Goal: Communication & Community: Share content

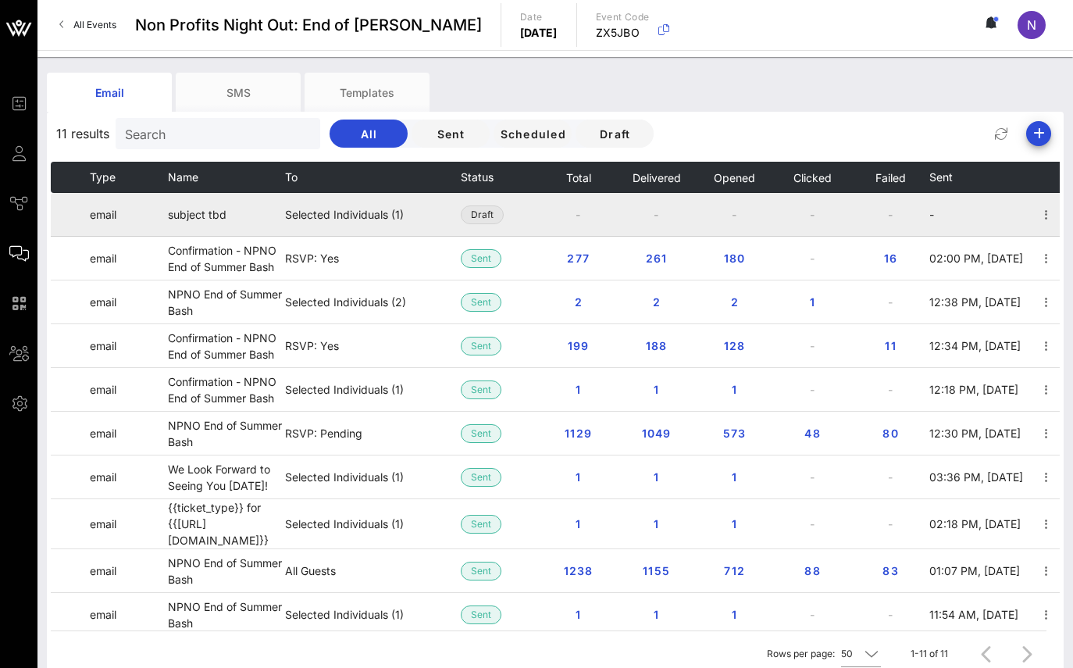
click at [478, 212] on span "Draft" at bounding box center [482, 214] width 23 height 17
click at [251, 217] on td "subject tbd" at bounding box center [226, 215] width 117 height 44
click at [248, 222] on td "subject tbd" at bounding box center [226, 215] width 117 height 44
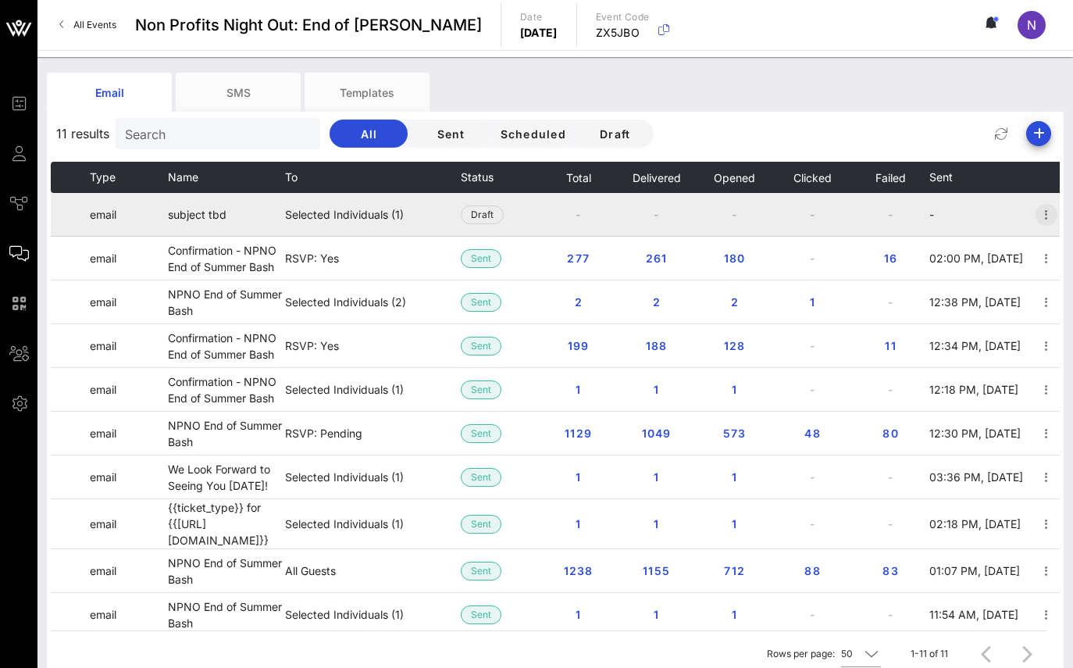
click at [1050, 217] on icon "button" at bounding box center [1046, 214] width 19 height 19
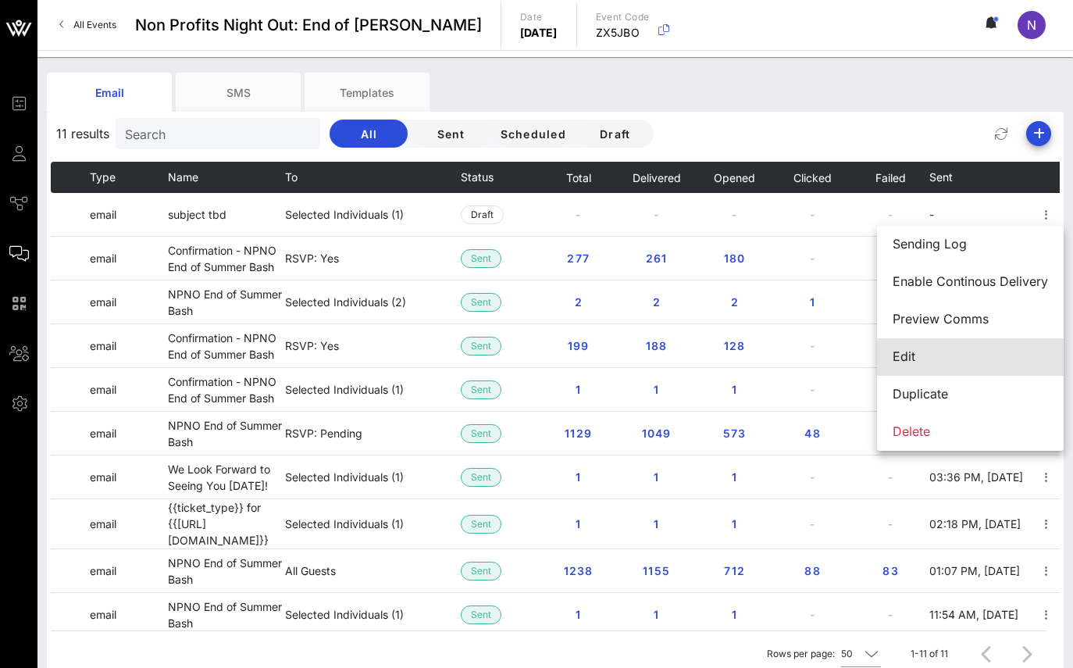
click at [958, 358] on div "Edit" at bounding box center [970, 356] width 155 height 15
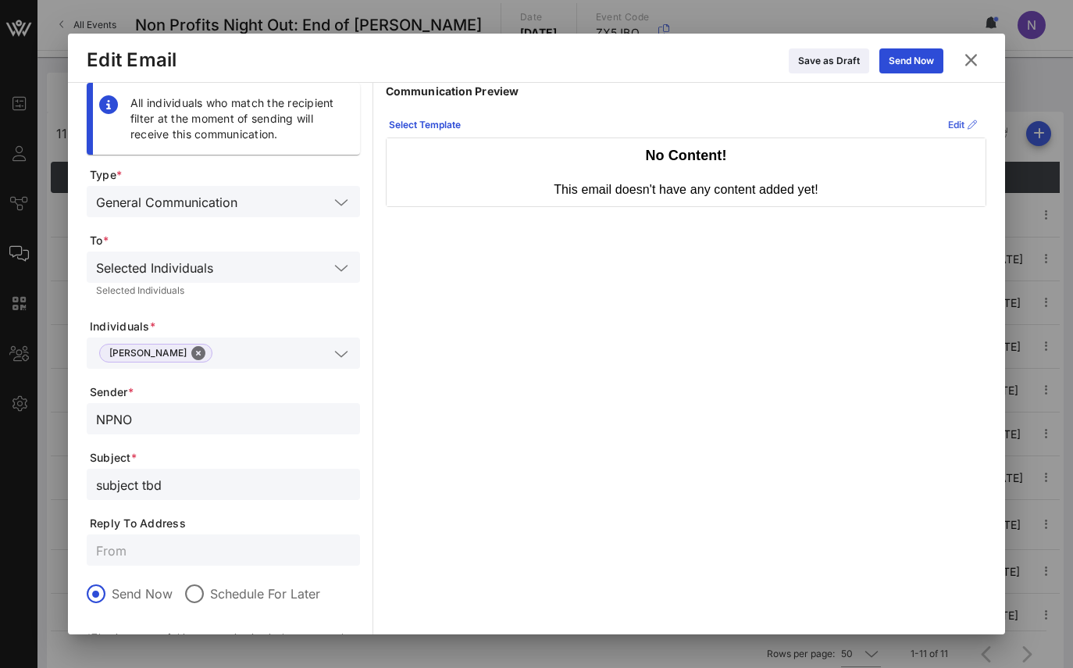
click at [956, 123] on icon at bounding box center [962, 125] width 13 height 12
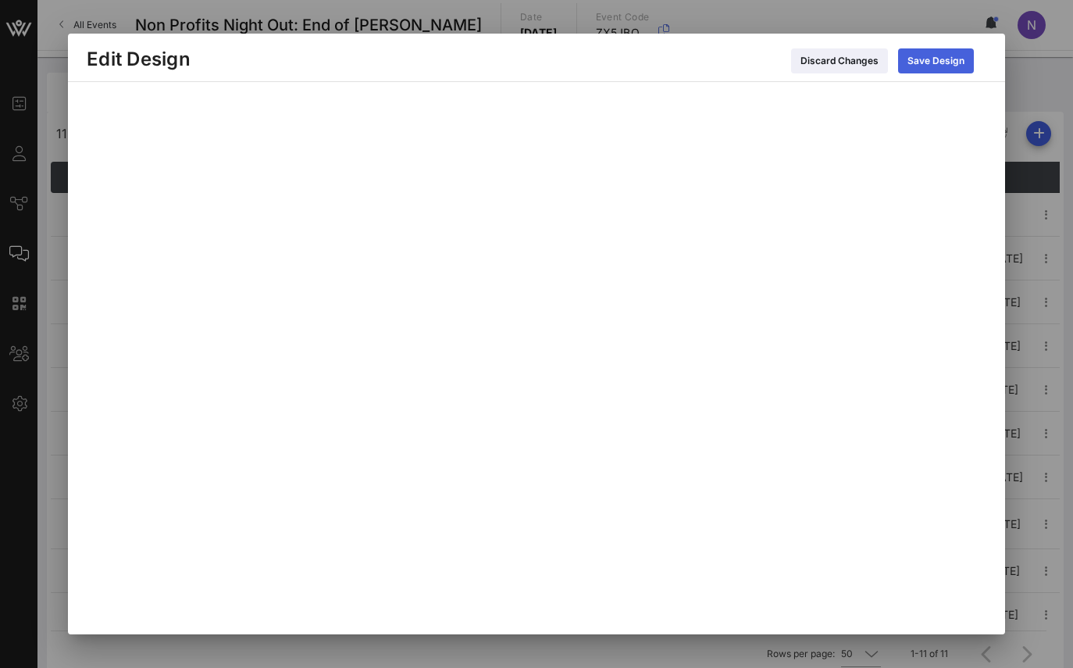
click at [913, 57] on div "Save Design" at bounding box center [936, 61] width 57 height 16
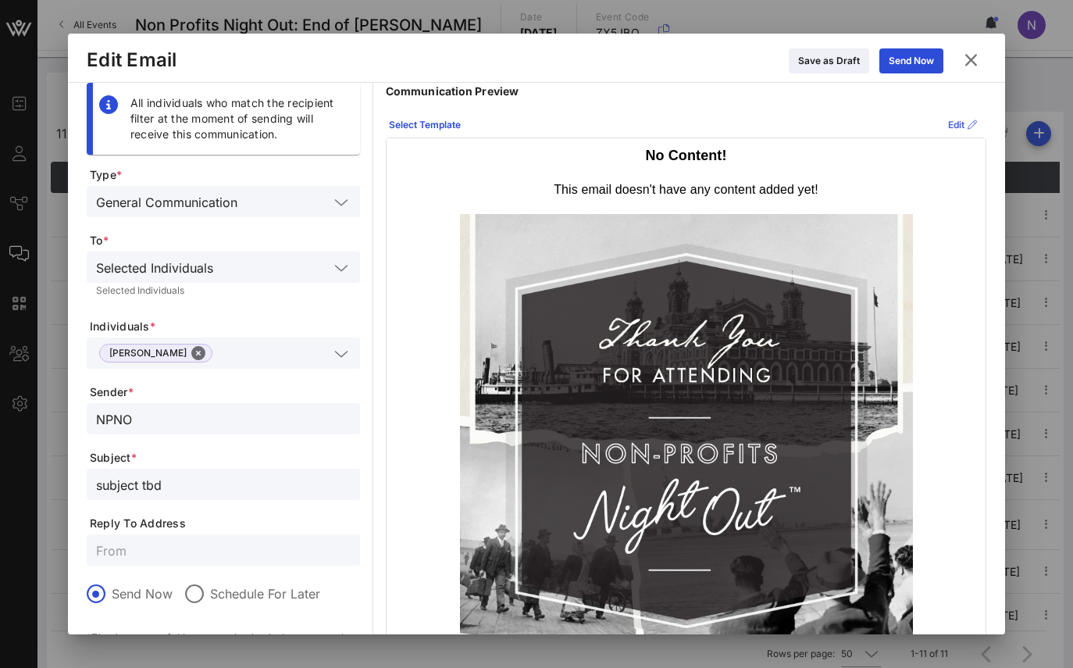
click at [949, 127] on div "Edit" at bounding box center [962, 125] width 29 height 16
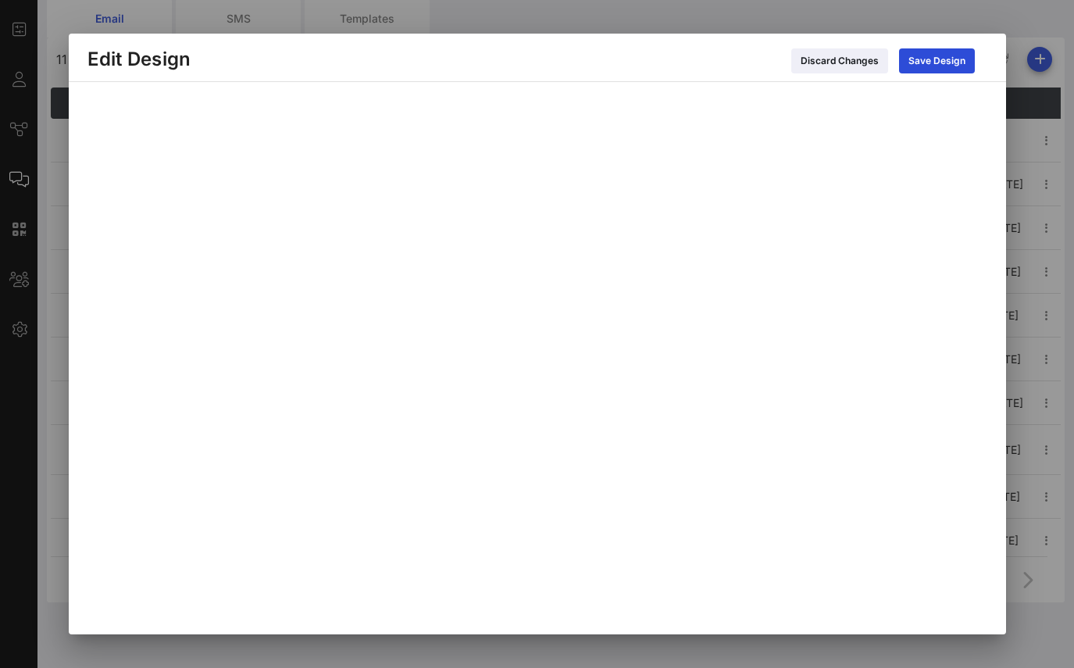
scroll to position [9, 0]
click at [930, 65] on div "Save Design" at bounding box center [936, 61] width 57 height 16
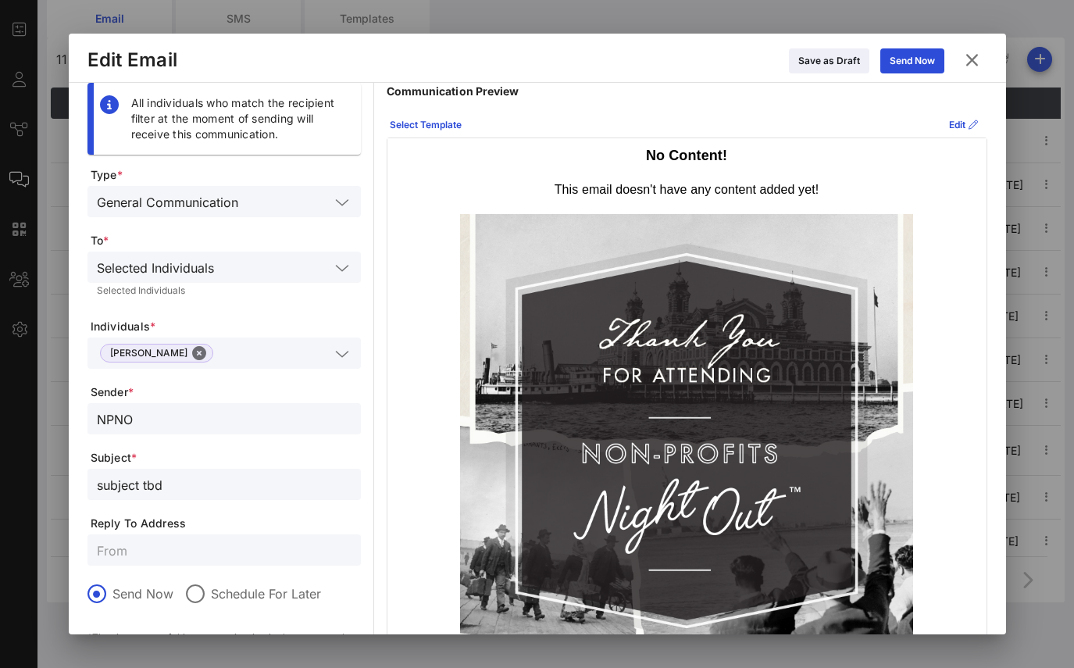
scroll to position [0, 0]
click at [955, 125] on button "Edit" at bounding box center [964, 124] width 48 height 25
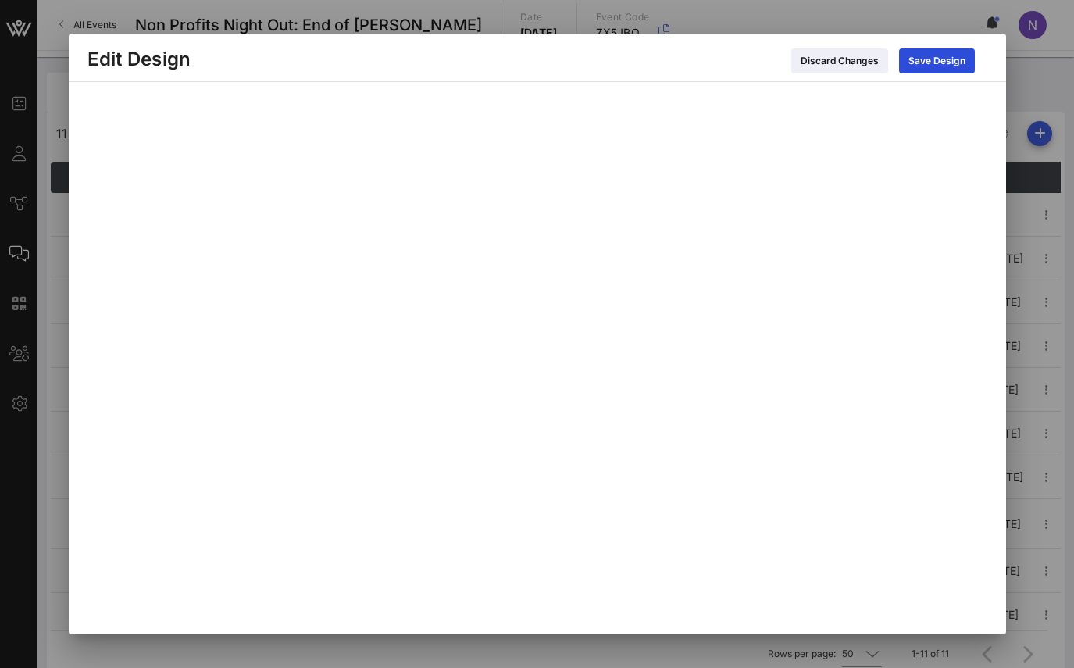
scroll to position [9, 0]
click at [921, 58] on div "Save Design" at bounding box center [936, 61] width 57 height 16
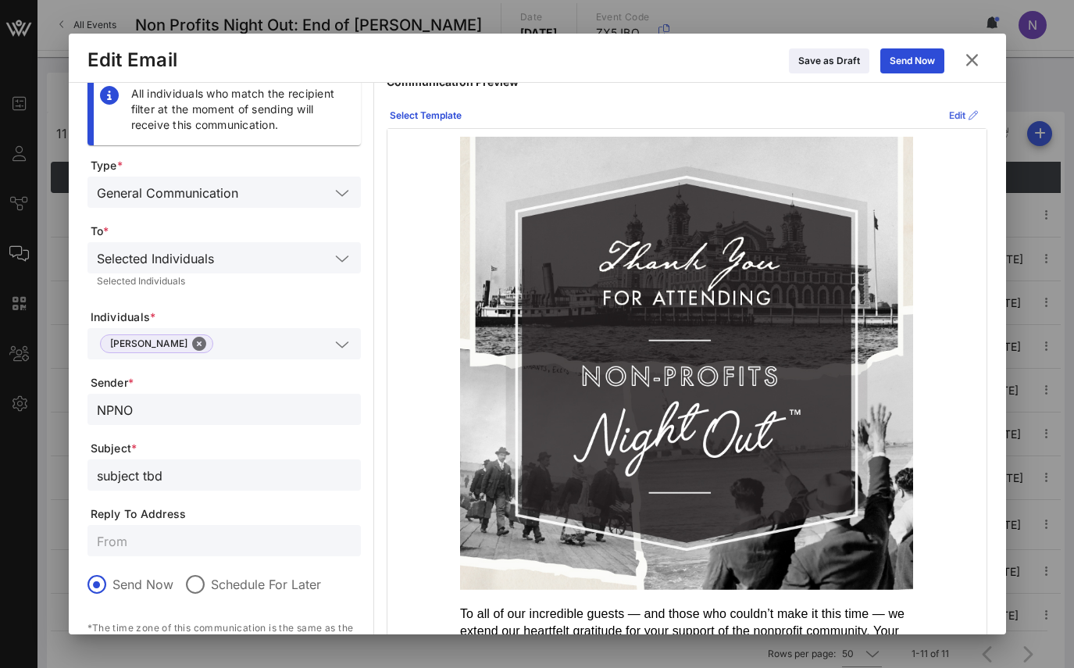
click at [954, 116] on div "Edit" at bounding box center [963, 116] width 29 height 16
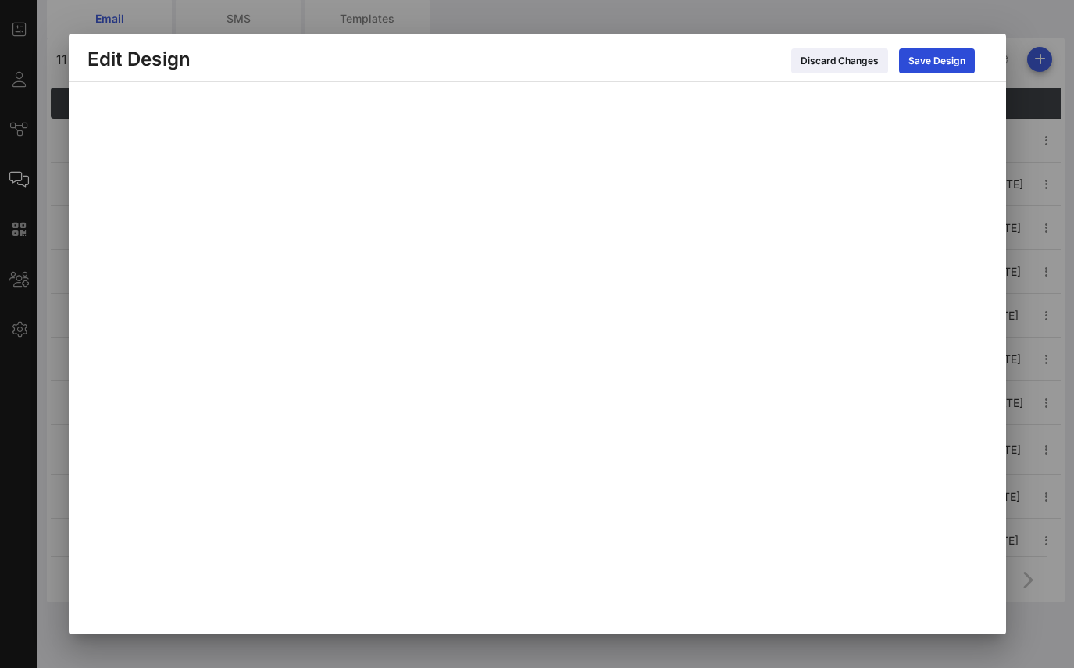
scroll to position [74, 0]
click at [921, 62] on div "Save Design" at bounding box center [936, 61] width 57 height 16
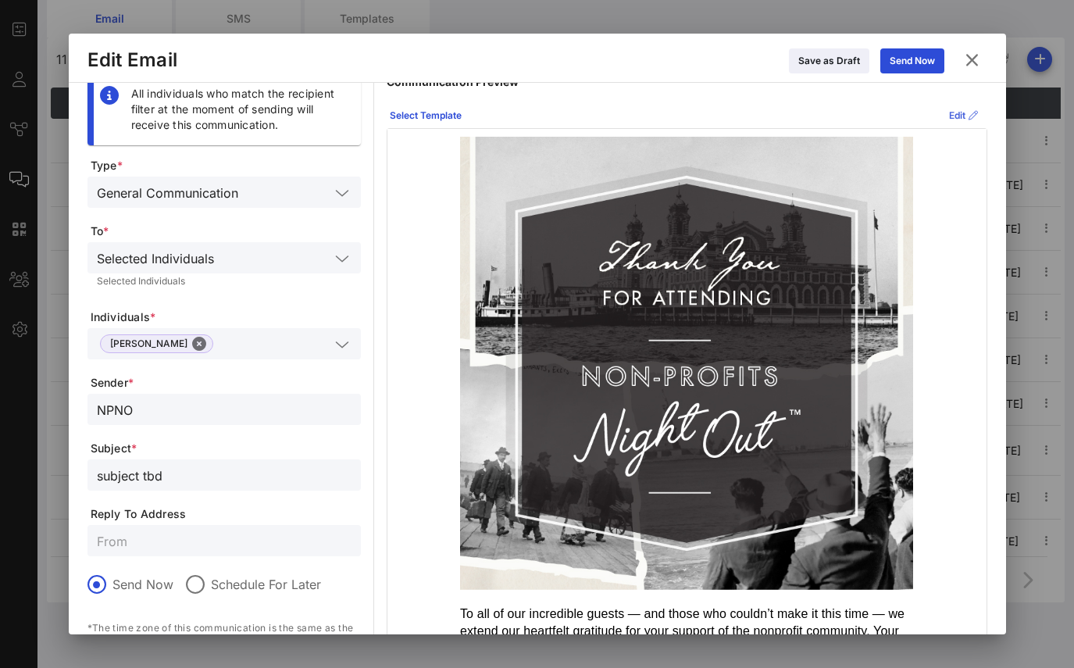
click at [949, 110] on div "Edit" at bounding box center [963, 116] width 29 height 16
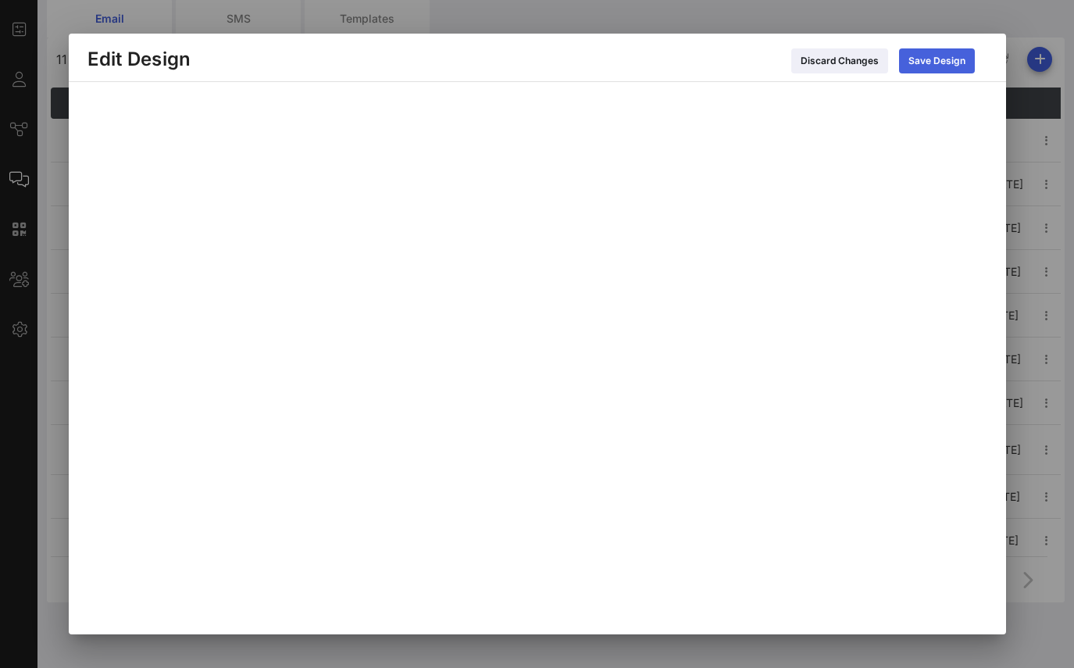
click at [917, 63] on div "Save Design" at bounding box center [936, 61] width 57 height 16
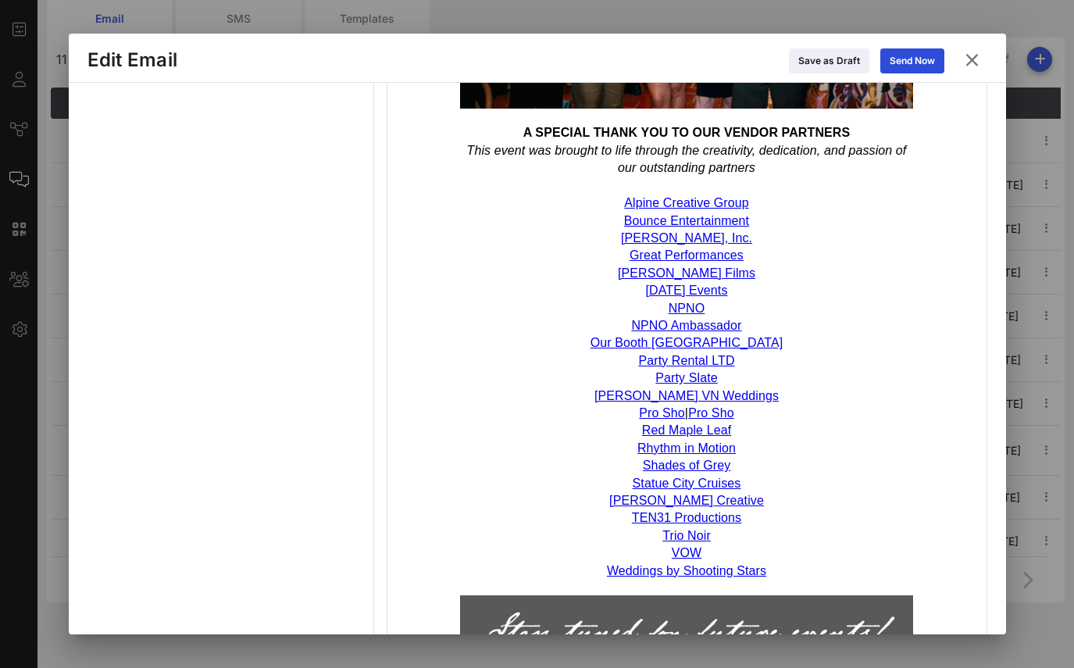
scroll to position [1288, 0]
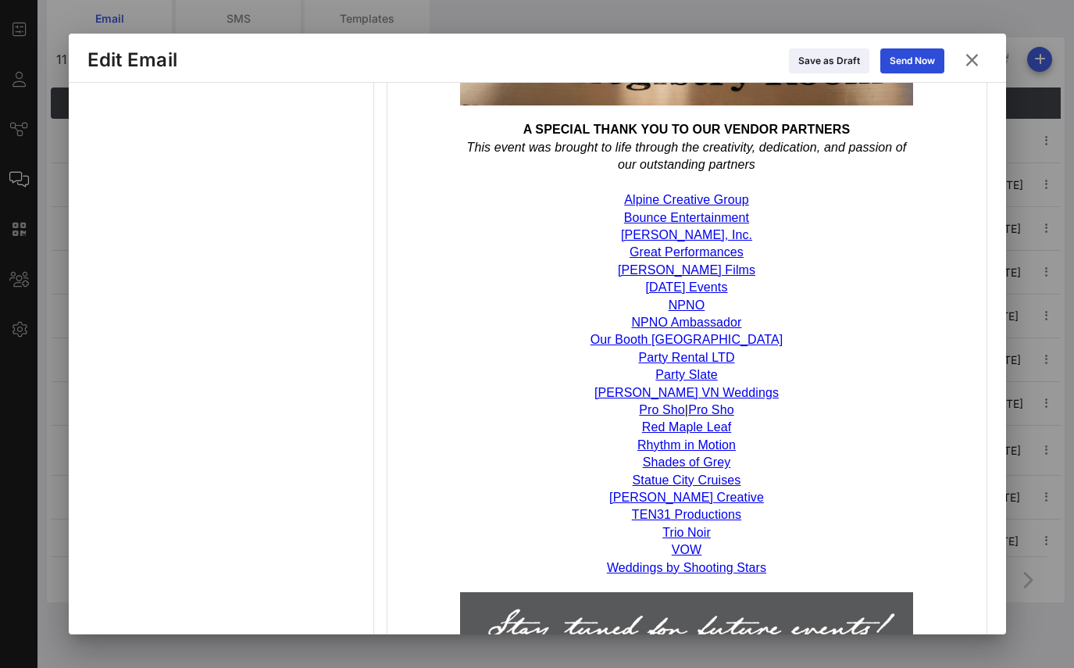
click at [692, 193] on link "Alpine Creative Group" at bounding box center [686, 199] width 125 height 13
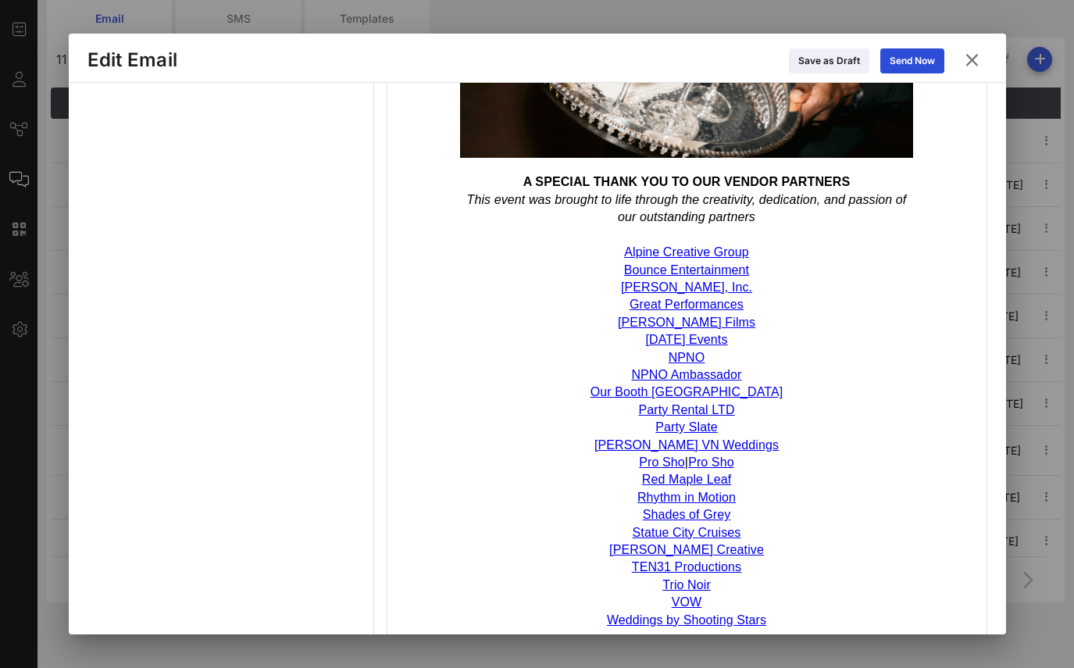
scroll to position [1215, 0]
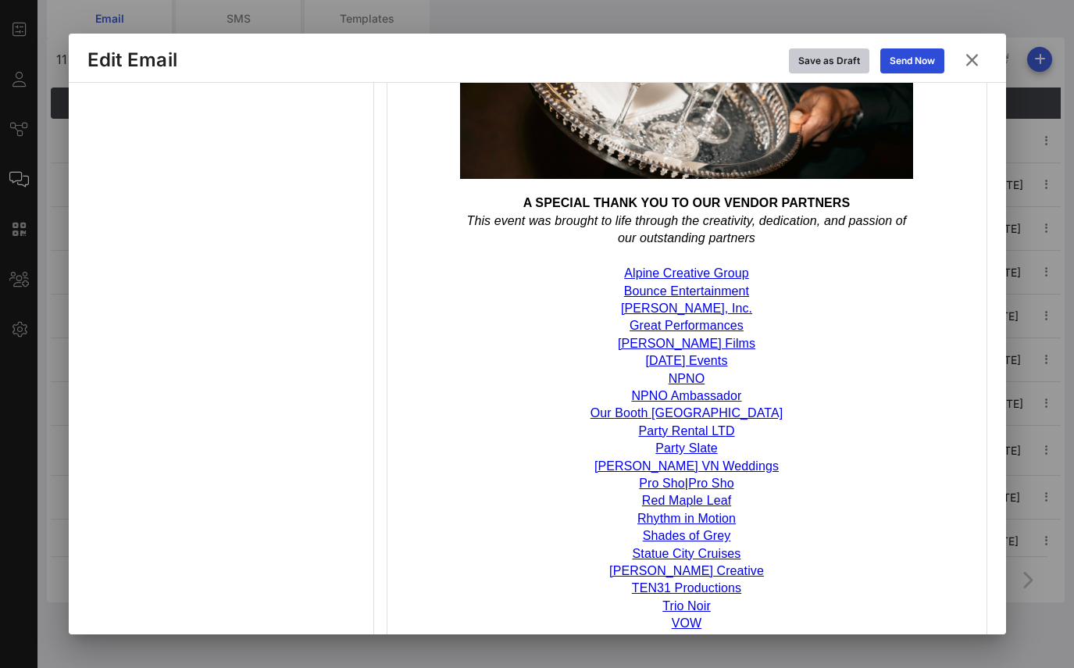
click at [840, 56] on div "Save as Draft" at bounding box center [829, 61] width 62 height 16
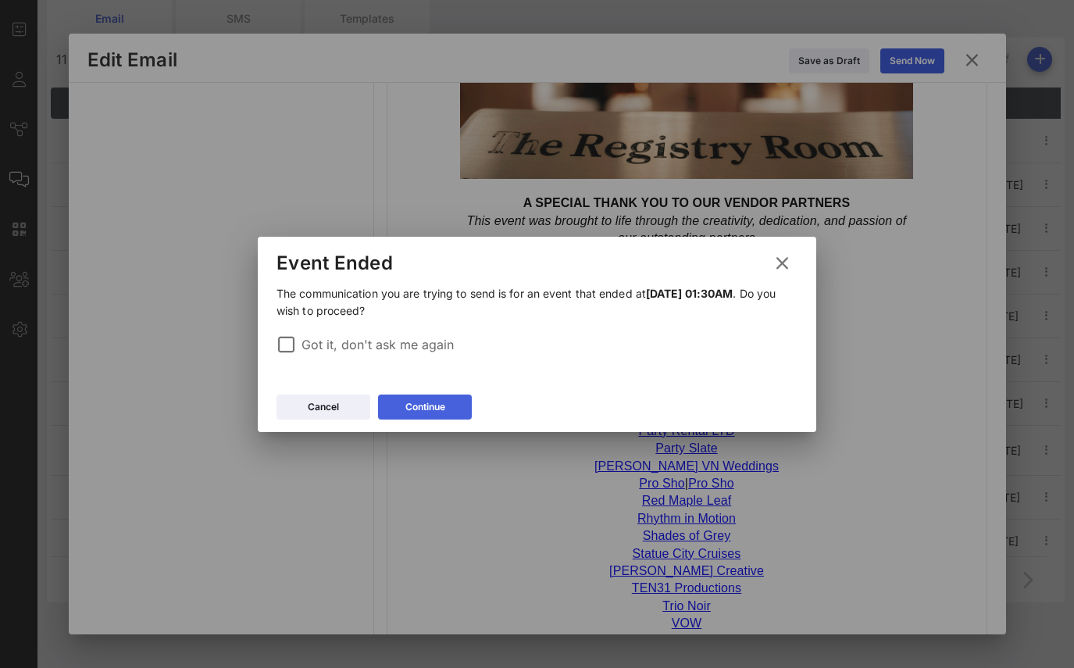
click at [451, 403] on button "Continue" at bounding box center [425, 406] width 94 height 25
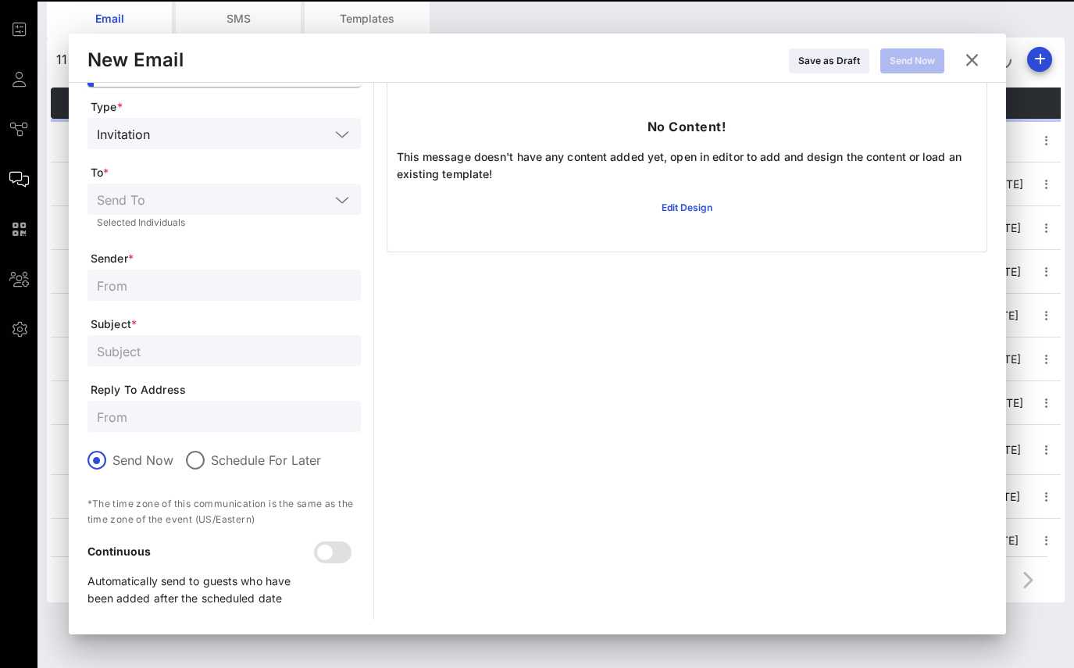
scroll to position [68, 0]
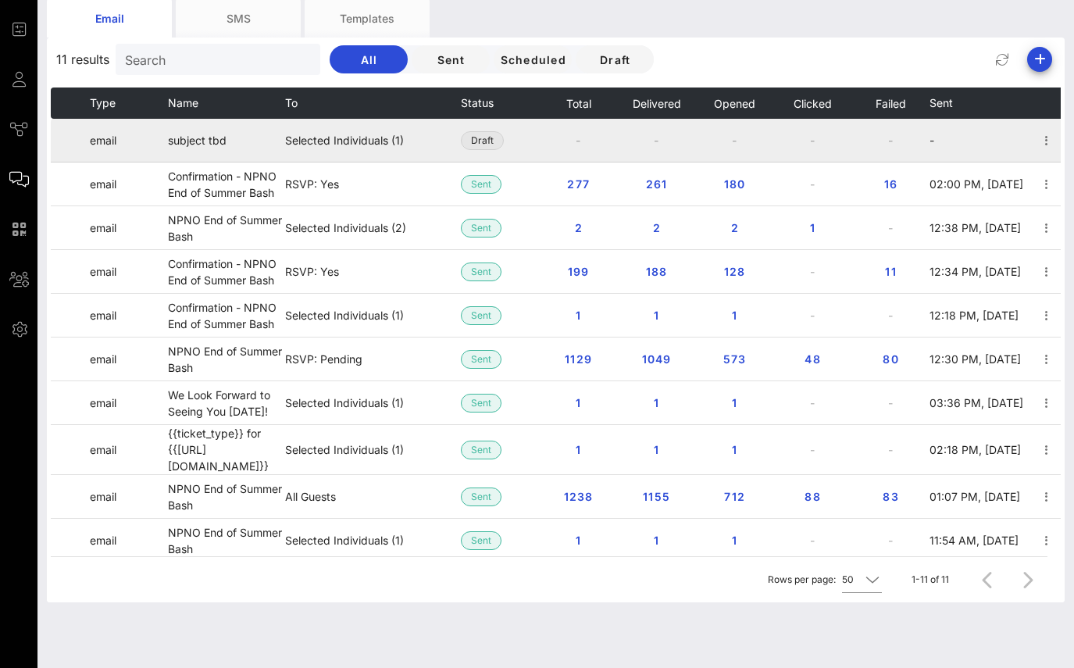
click at [473, 140] on span "Draft" at bounding box center [482, 140] width 23 height 17
click at [1044, 141] on icon "button" at bounding box center [1046, 140] width 19 height 19
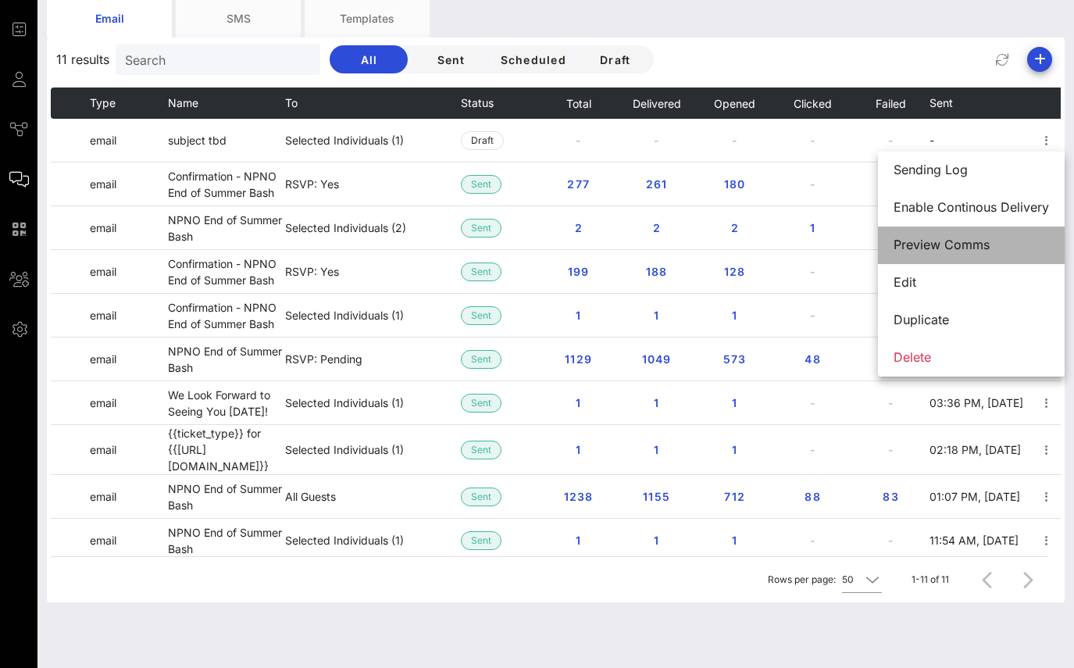
click at [972, 244] on div "Preview Comms" at bounding box center [970, 244] width 155 height 15
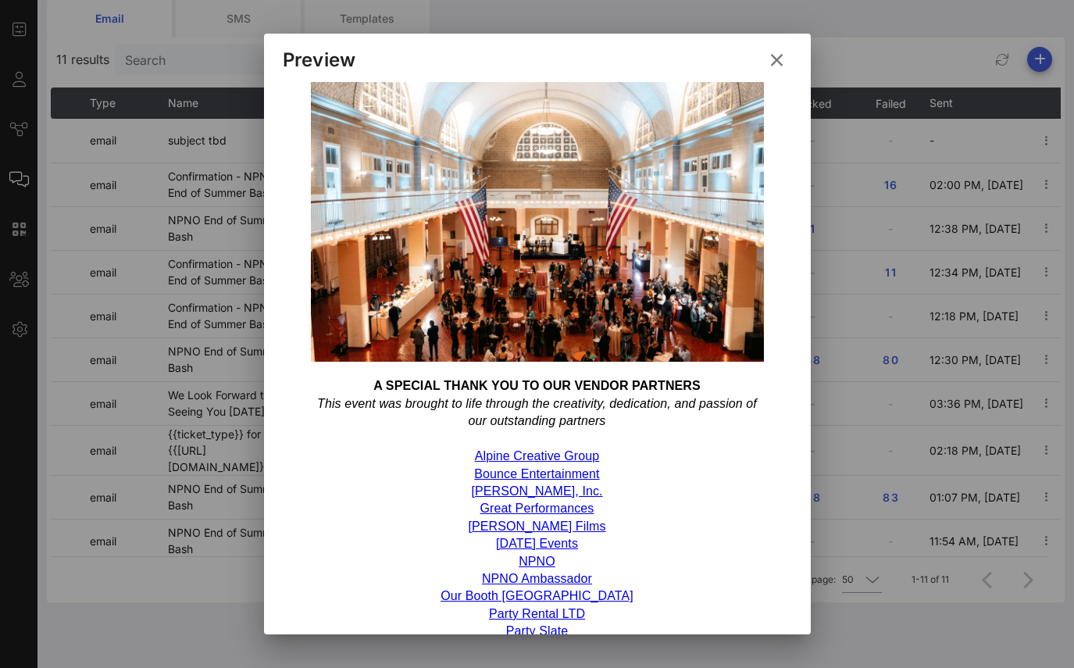
scroll to position [1166, 0]
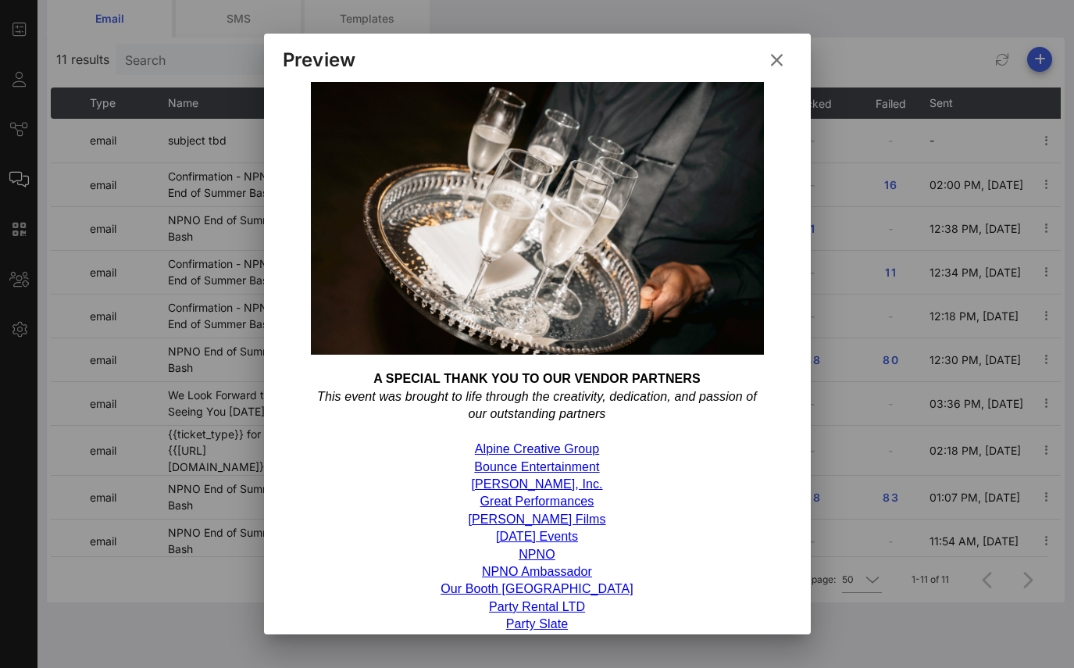
click at [482, 443] on link "Alpine Creative Group" at bounding box center [537, 448] width 125 height 13
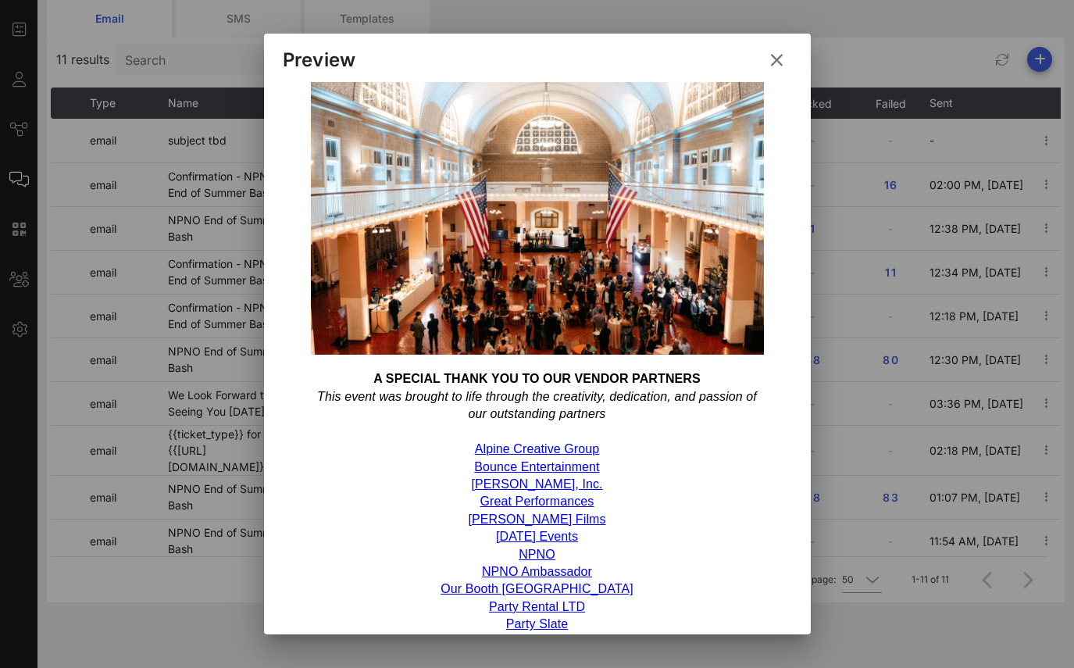
click at [482, 443] on link "Alpine Creative Group" at bounding box center [537, 448] width 125 height 13
click at [489, 460] on link "Bounce Entertainment" at bounding box center [536, 466] width 125 height 13
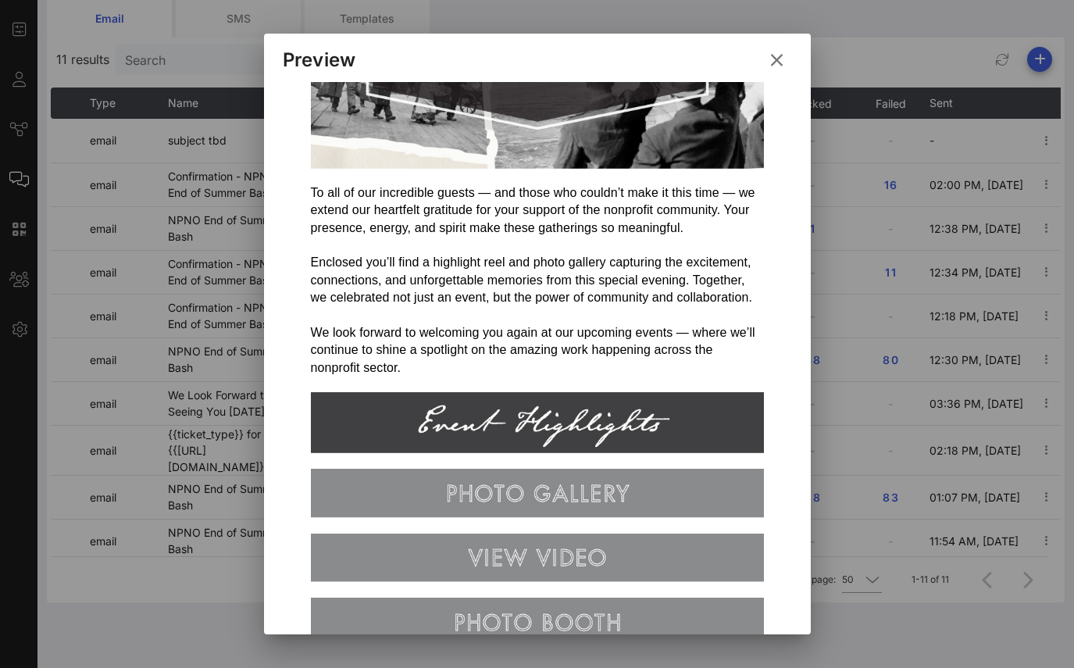
scroll to position [180, 0]
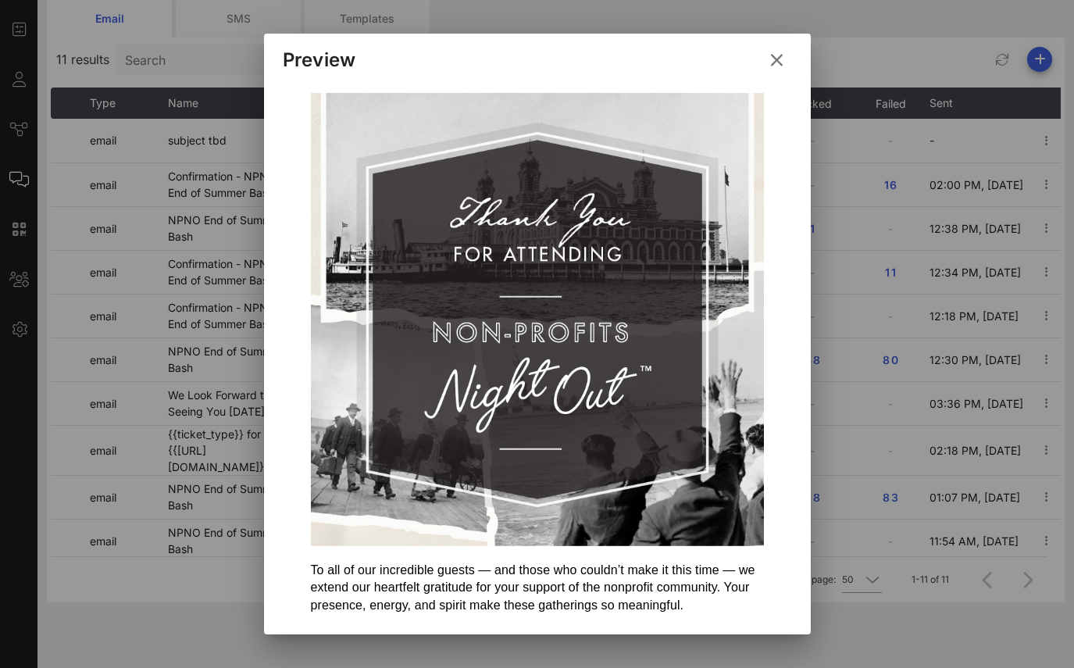
click at [774, 59] on icon at bounding box center [776, 60] width 28 height 28
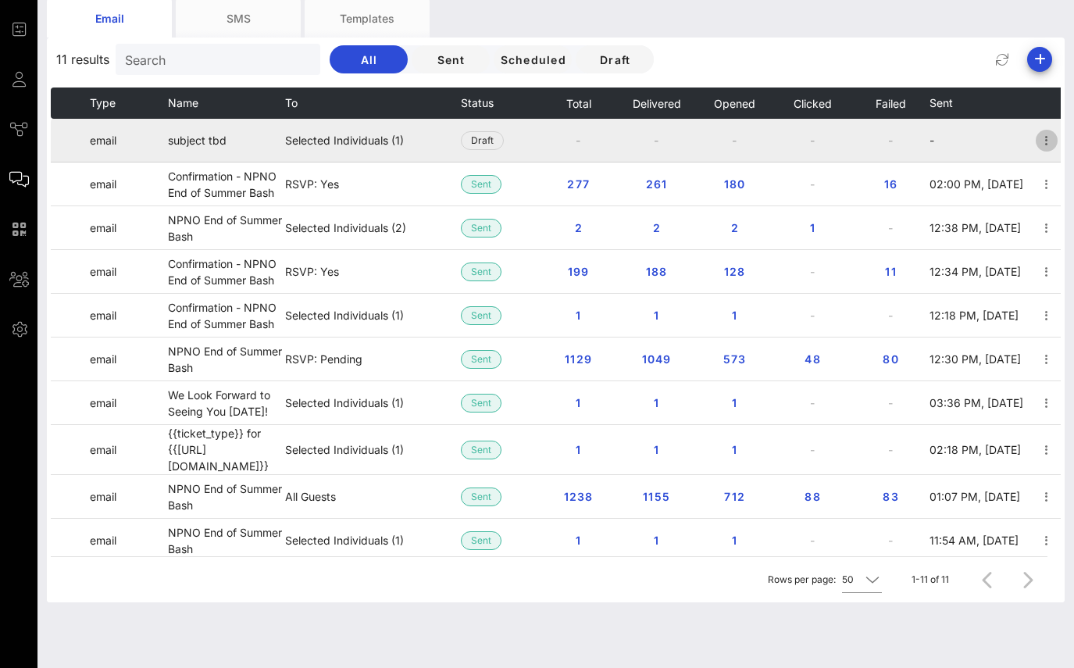
click at [1044, 140] on icon "button" at bounding box center [1046, 140] width 19 height 19
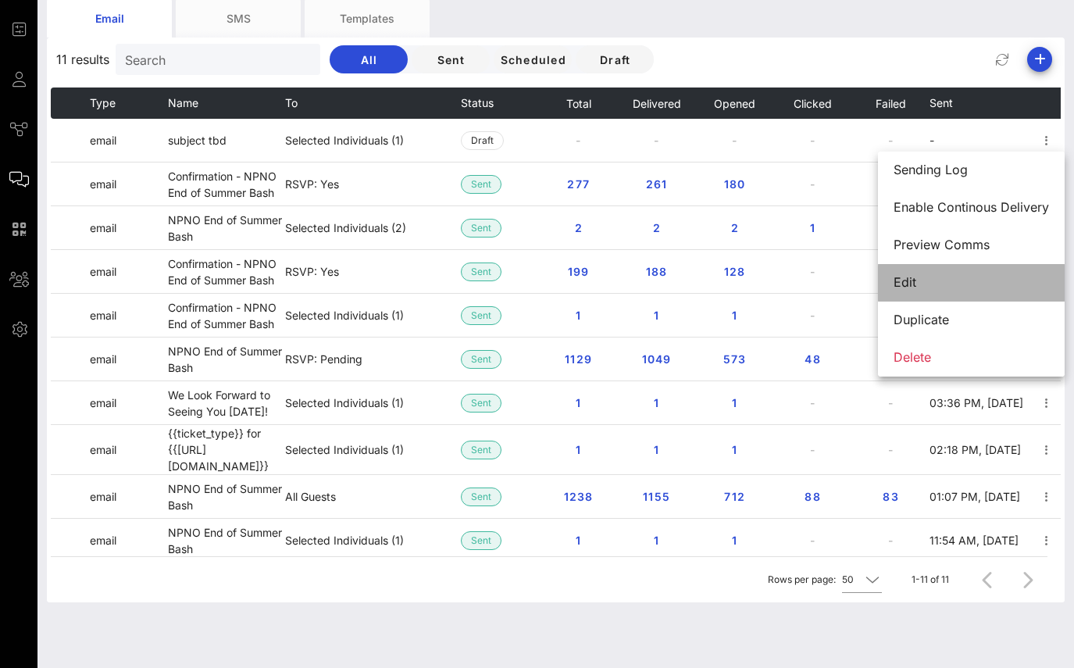
click at [911, 282] on div "Edit" at bounding box center [970, 282] width 155 height 15
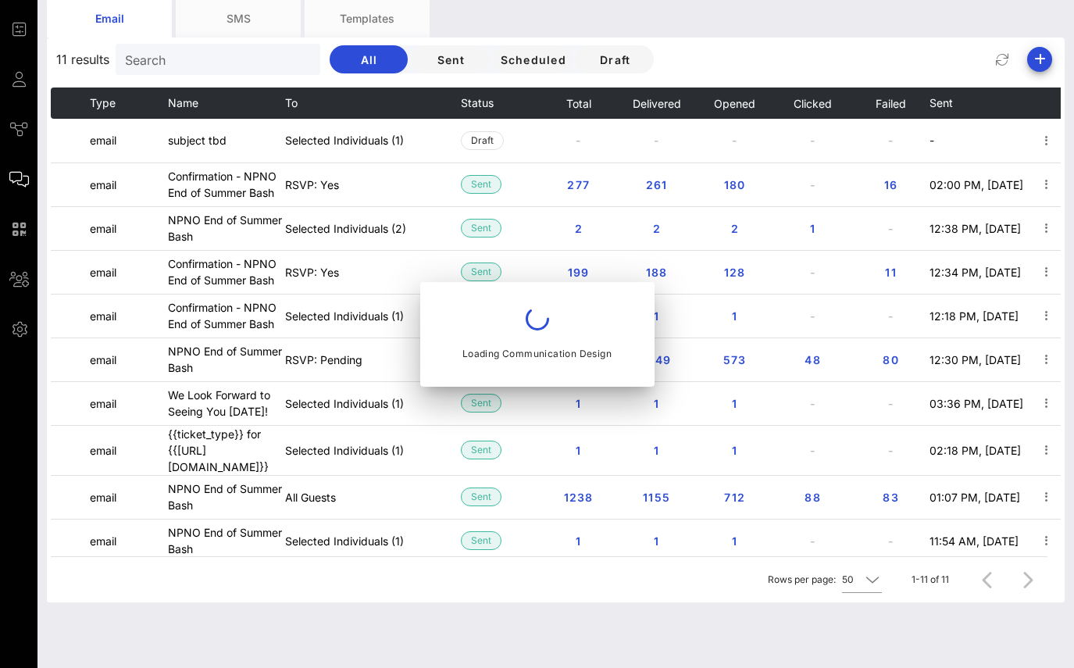
type input "NPNO"
type input "subject tbd"
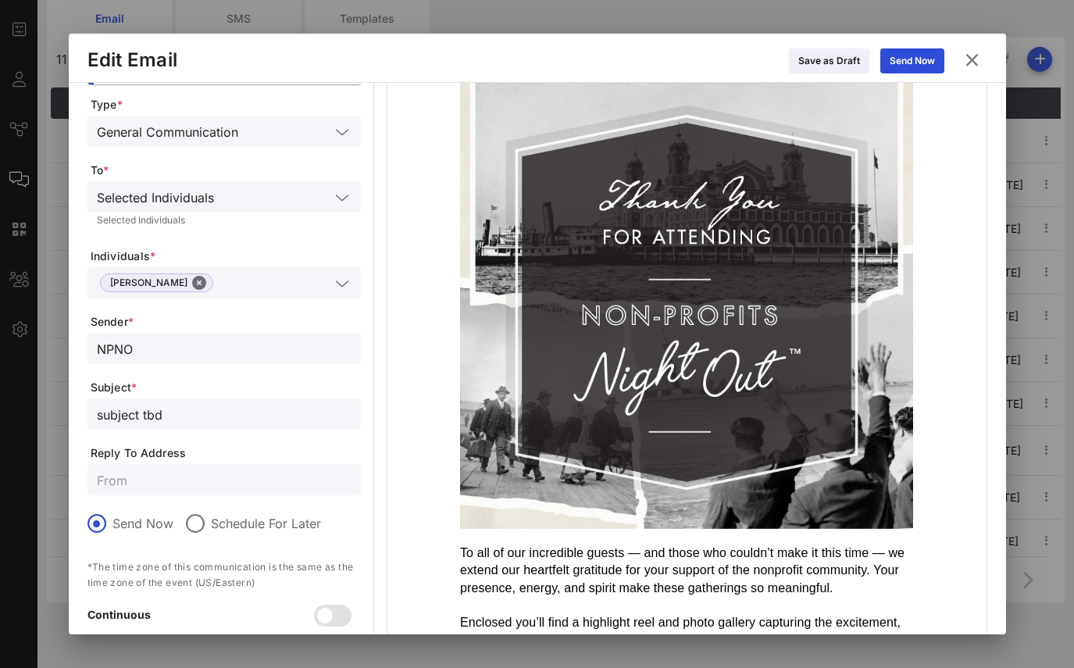
scroll to position [0, 0]
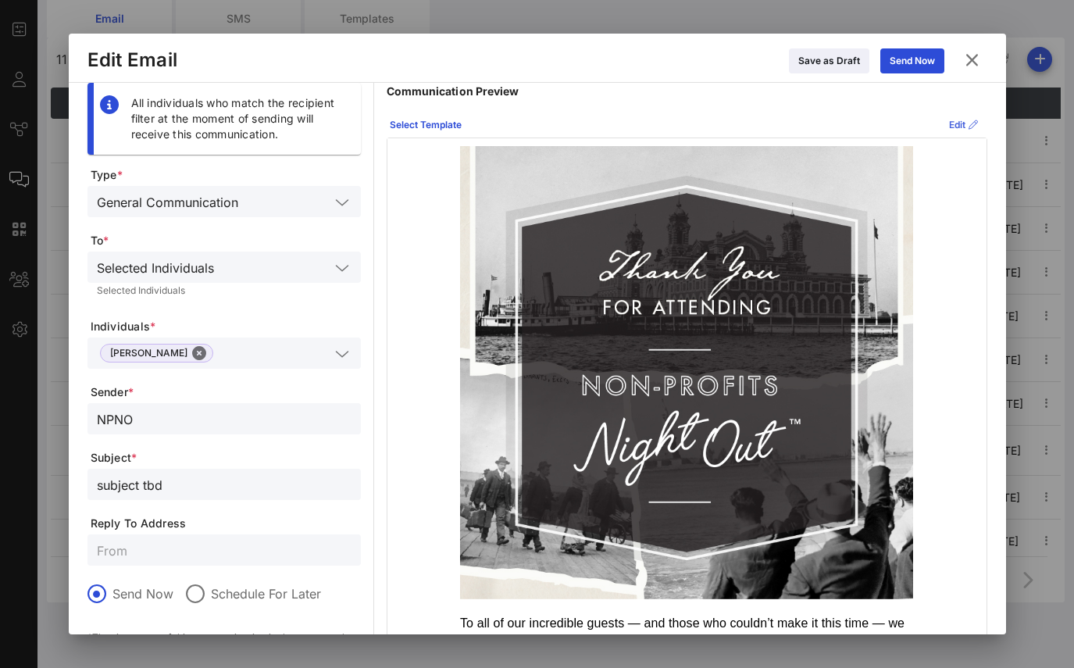
click at [953, 124] on div "Edit" at bounding box center [963, 125] width 29 height 16
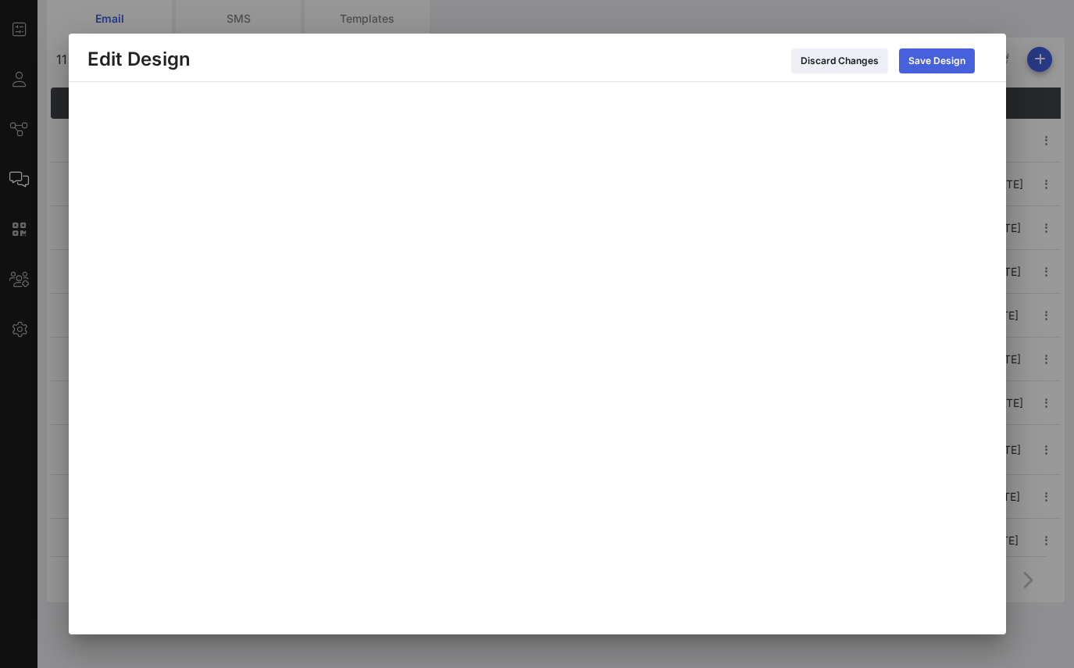
click at [938, 59] on icon at bounding box center [936, 60] width 12 height 10
